Goal: Check status: Check status

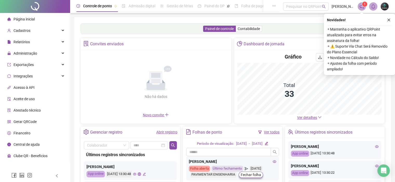
click at [166, 132] on link "Abrir registro" at bounding box center [166, 132] width 21 height 4
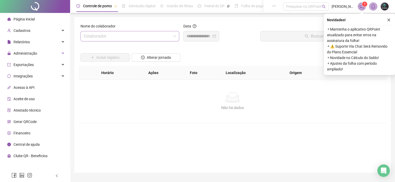
click at [110, 38] on input "search" at bounding box center [128, 36] width 88 height 10
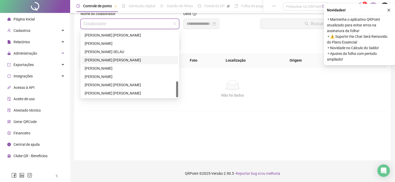
scroll to position [13, 0]
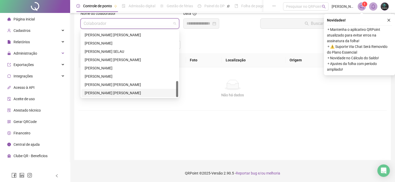
click at [110, 93] on div "[PERSON_NAME] [PERSON_NAME]" at bounding box center [130, 93] width 90 height 6
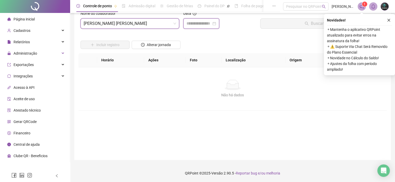
click at [188, 25] on input at bounding box center [198, 24] width 25 height 6
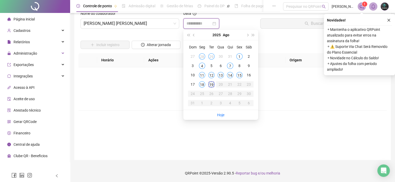
type input "**********"
click at [212, 82] on div "19" at bounding box center [211, 85] width 6 height 6
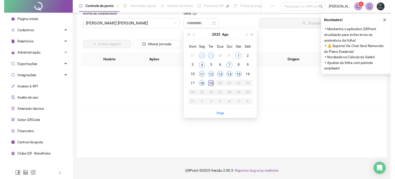
scroll to position [0, 0]
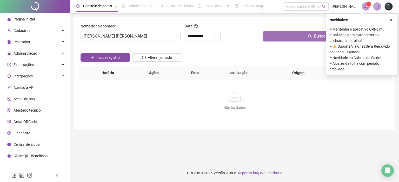
click at [291, 36] on button "Buscar registros" at bounding box center [325, 36] width 126 height 10
